Goal: Transaction & Acquisition: Purchase product/service

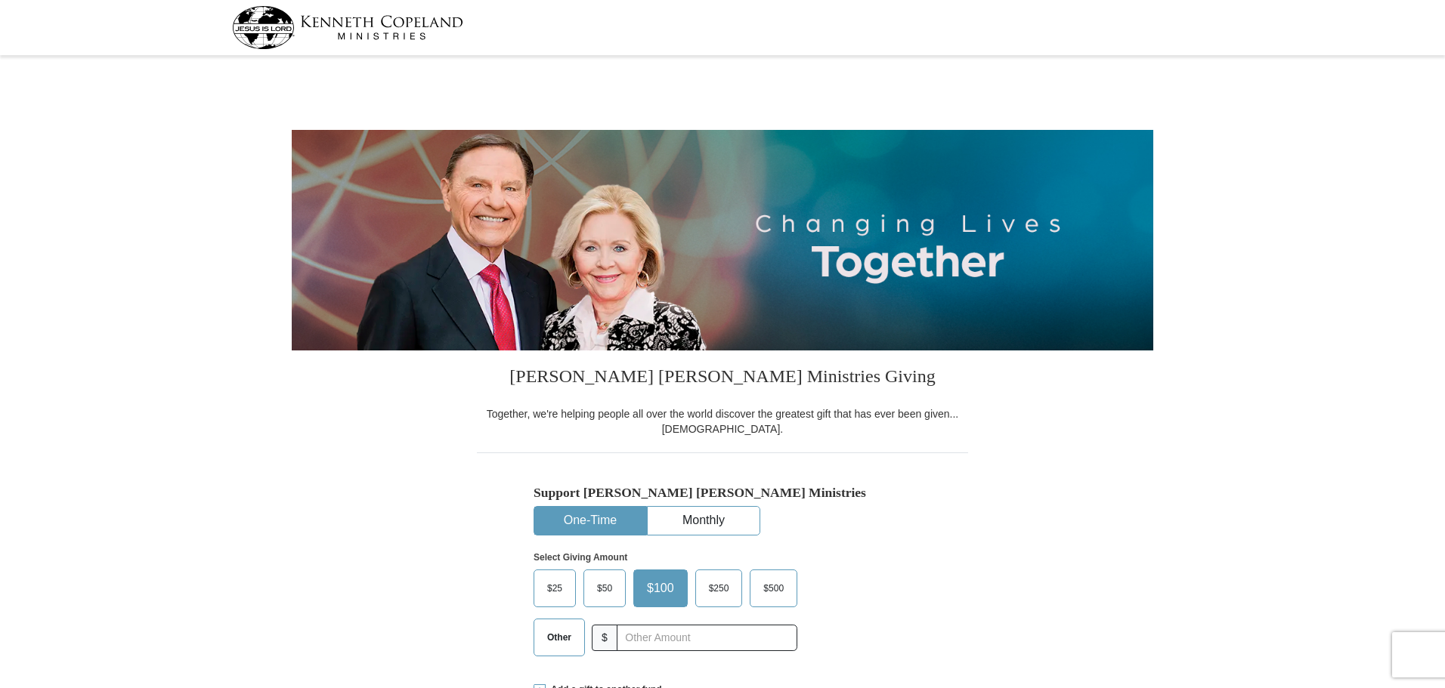
select select "PA"
click at [727, 635] on input "text" at bounding box center [707, 638] width 168 height 26
type input "20"
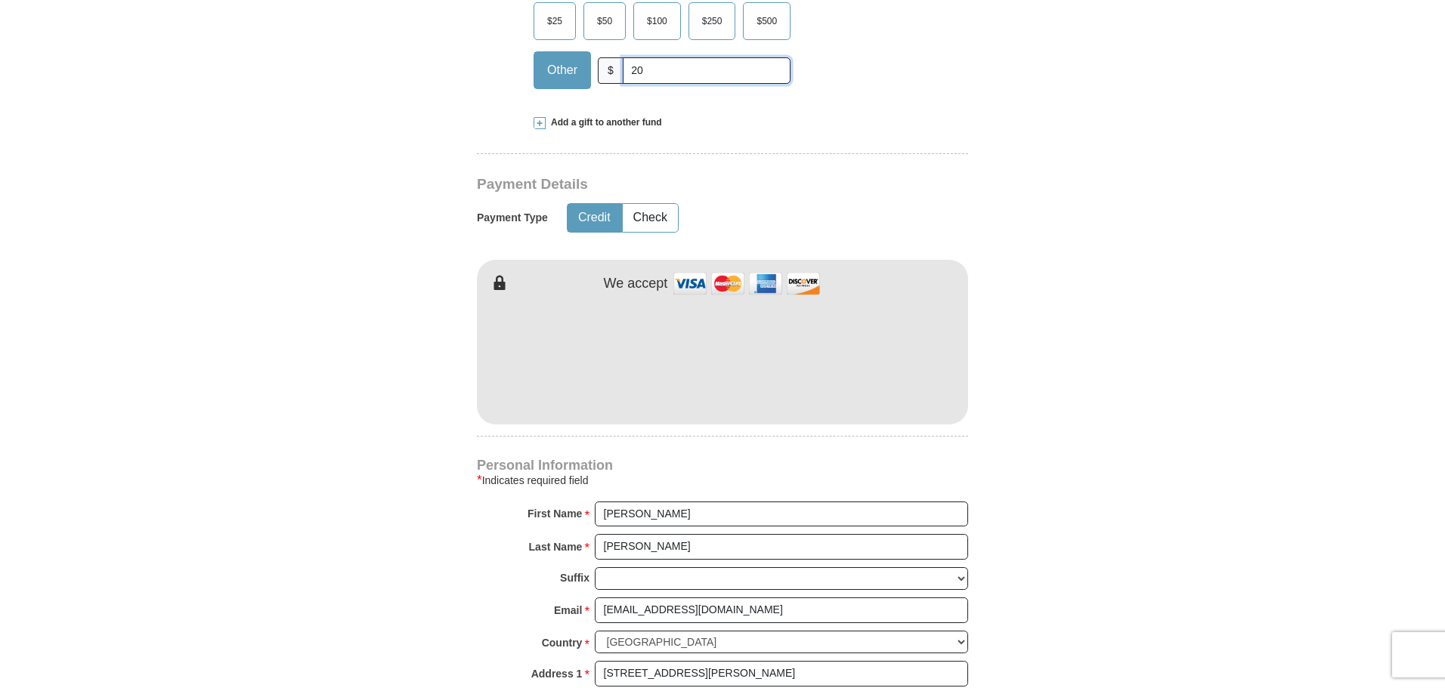
scroll to position [529, 0]
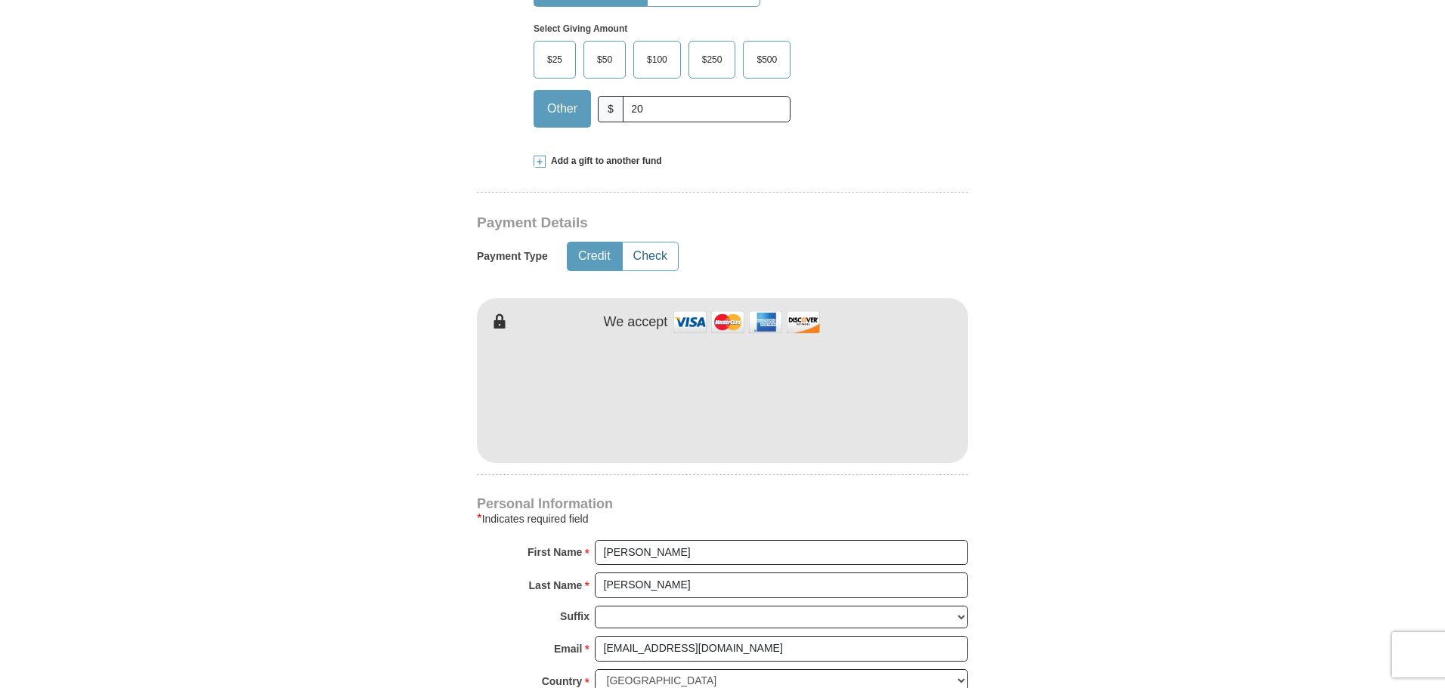
click at [647, 260] on button "Check" at bounding box center [650, 257] width 55 height 28
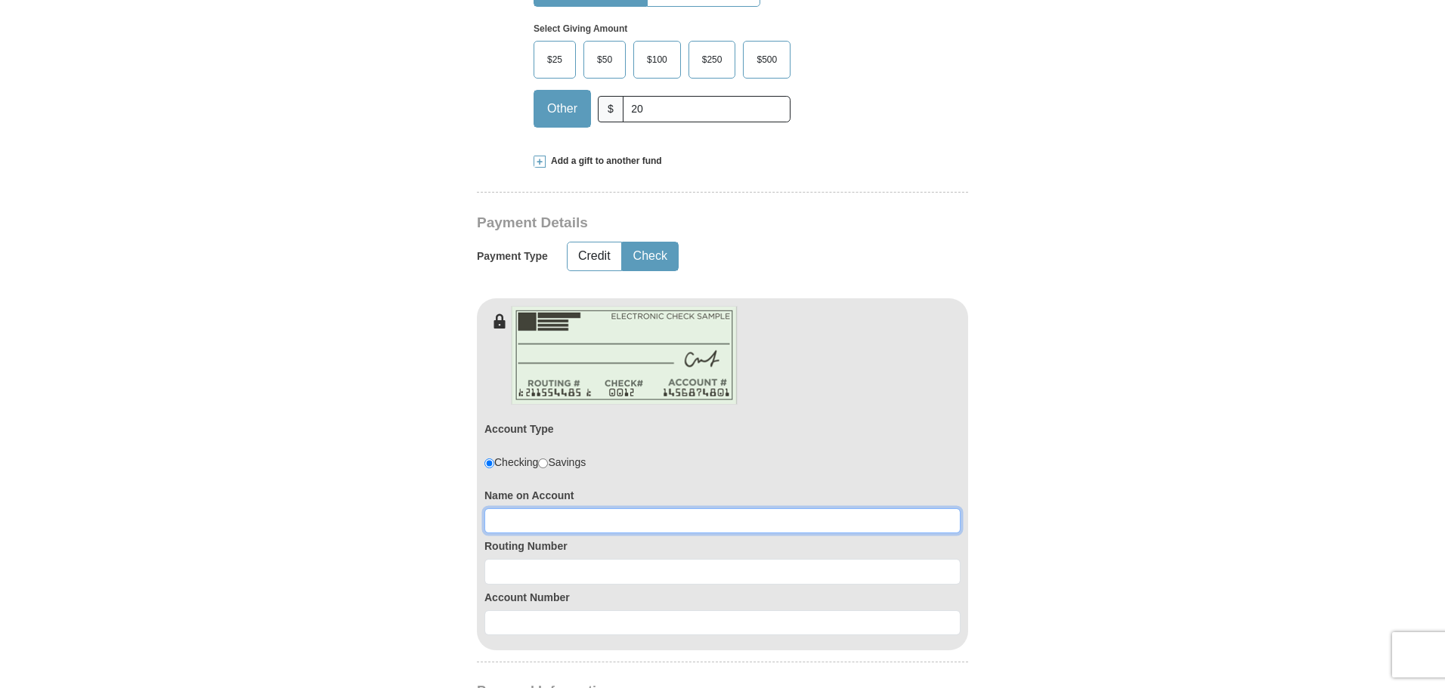
click at [613, 522] on input at bounding box center [722, 521] width 476 height 26
type input "[PERSON_NAME]"
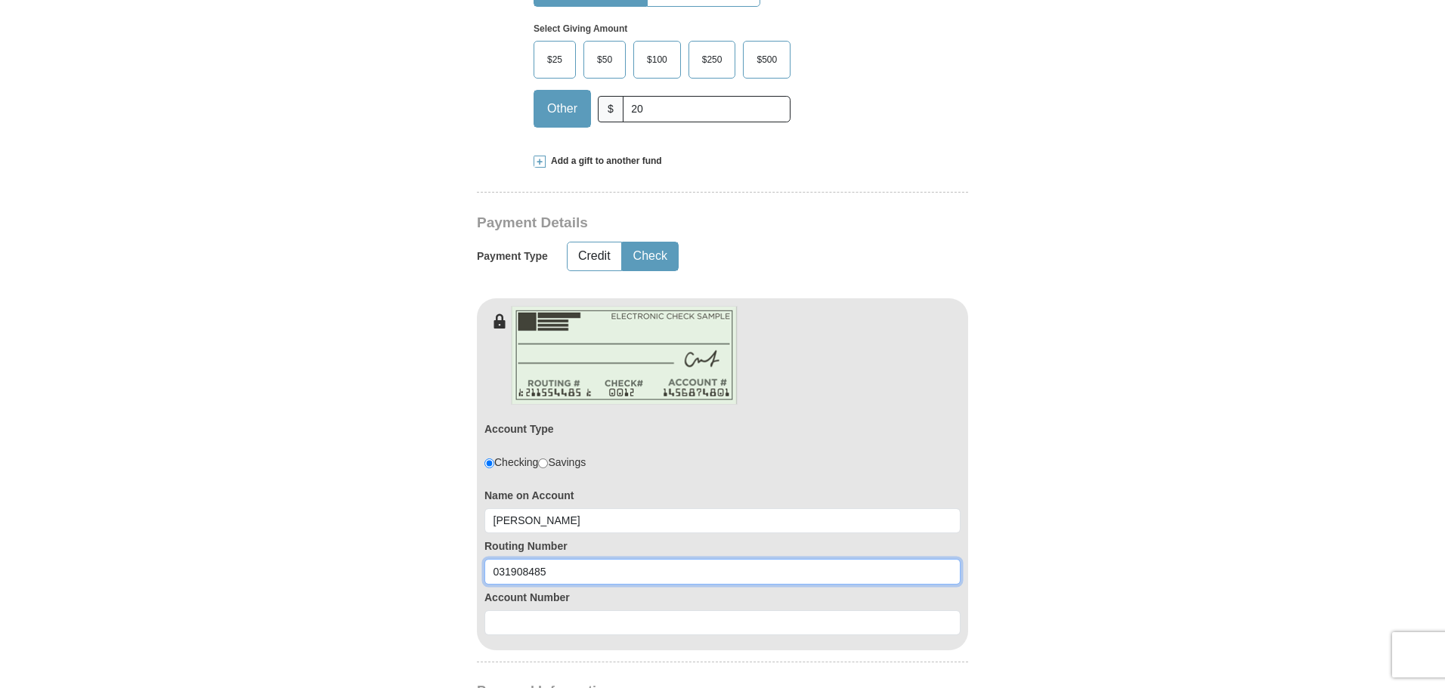
type input "031908485"
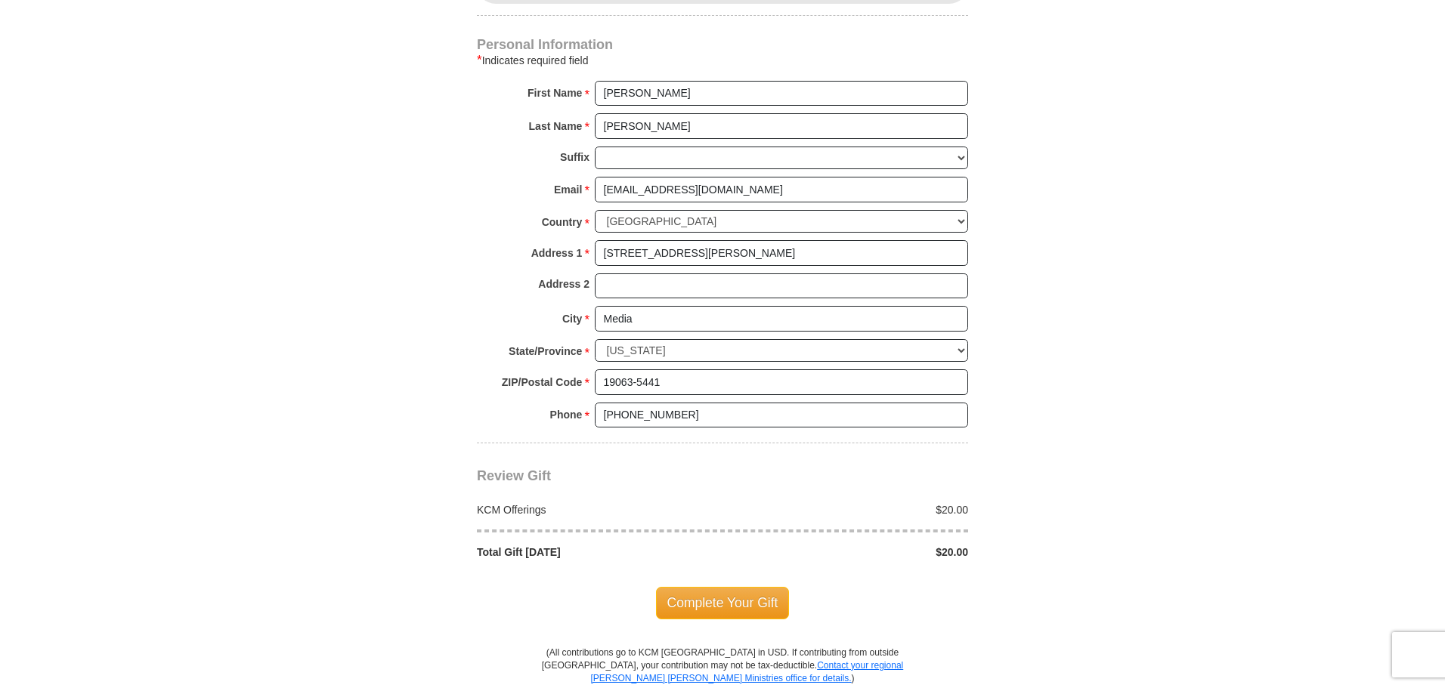
scroll to position [1209, 0]
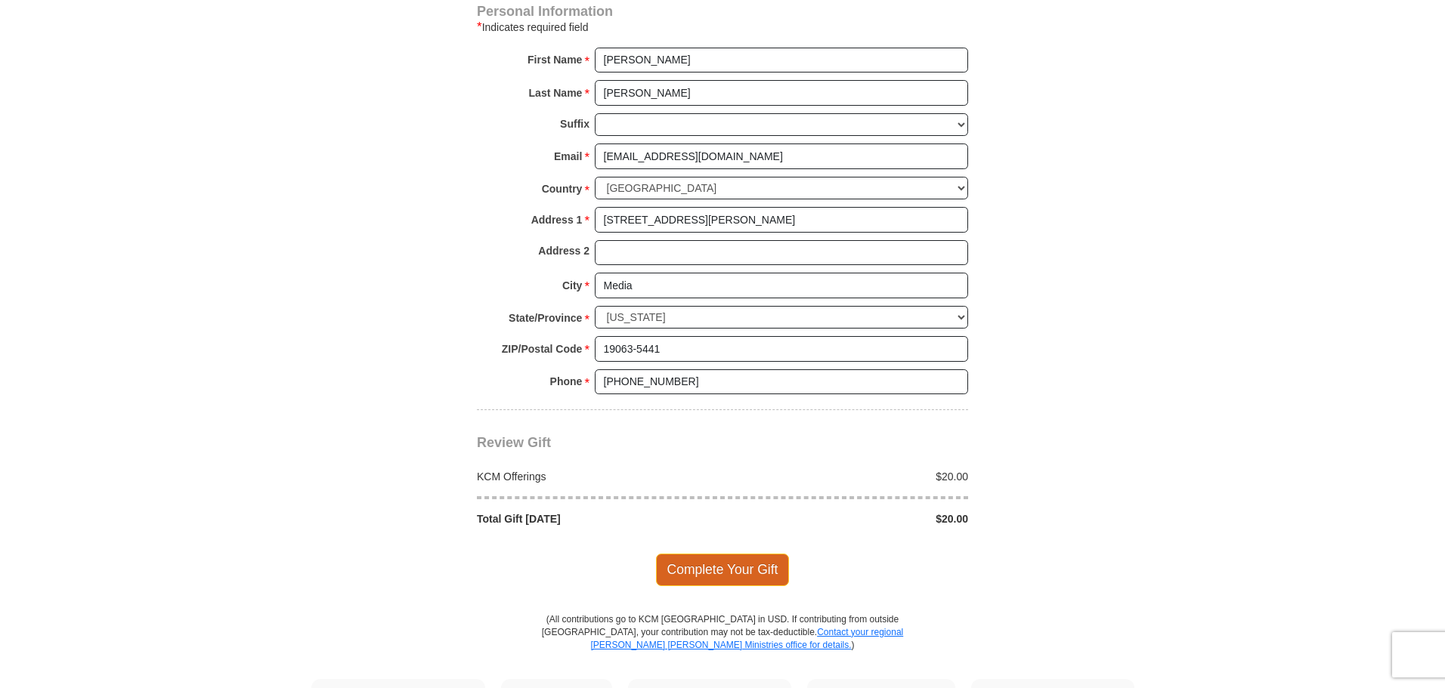
type input "0360154439"
click at [709, 567] on span "Complete Your Gift" at bounding box center [723, 570] width 134 height 32
